Goal: Task Accomplishment & Management: Use online tool/utility

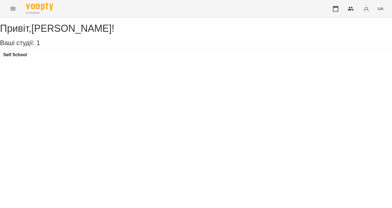
click at [16, 9] on button "Menu" at bounding box center [13, 8] width 13 height 13
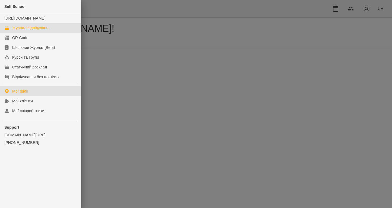
click at [31, 31] on div "Журнал відвідувань" at bounding box center [30, 27] width 36 height 5
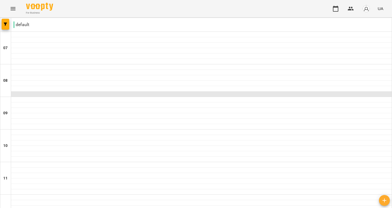
scroll to position [223, 0]
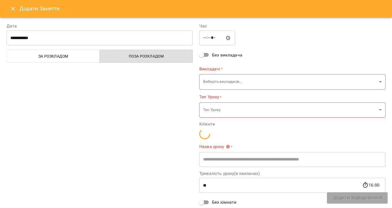
type input "**********"
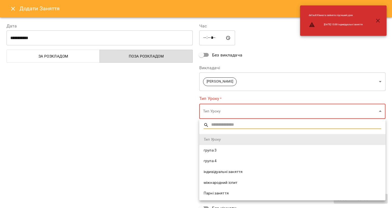
scroll to position [52, 0]
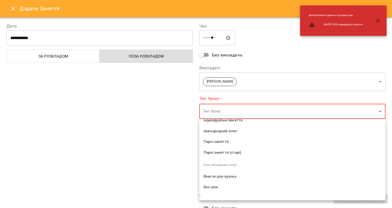
click at [242, 123] on li "індивідуальні заняття" at bounding box center [292, 120] width 186 height 11
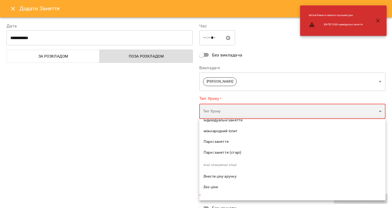
type input "**********"
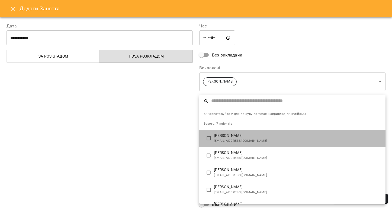
click at [224, 137] on p "[PERSON_NAME]" at bounding box center [297, 135] width 167 height 5
type input "**********"
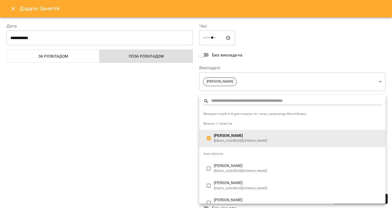
click at [164, 139] on div at bounding box center [196, 104] width 392 height 208
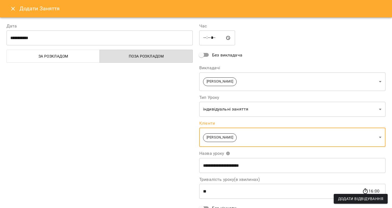
click at [366, 200] on span "Додати Відвідування" at bounding box center [360, 198] width 45 height 7
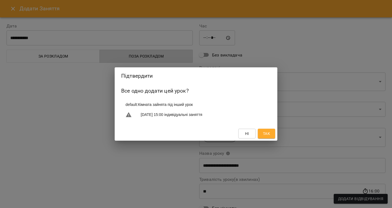
click at [270, 135] on span "Так" at bounding box center [266, 133] width 9 height 7
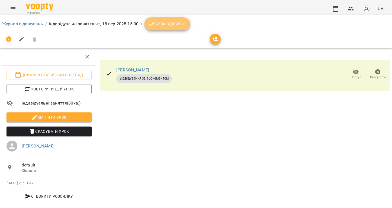
click at [171, 28] on button "Урок відбувся" at bounding box center [167, 23] width 46 height 13
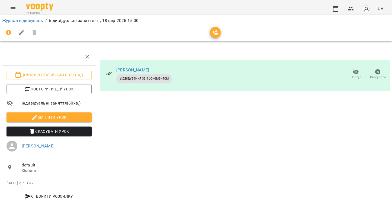
click at [15, 8] on icon "Menu" at bounding box center [13, 8] width 7 height 7
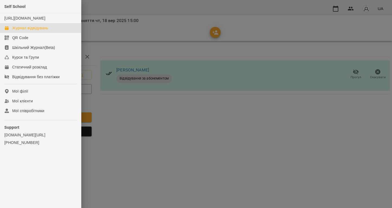
click at [31, 31] on div "Журнал відвідувань" at bounding box center [30, 27] width 36 height 5
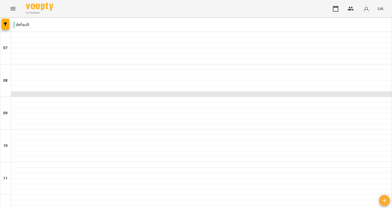
scroll to position [269, 0]
